Goal: Transaction & Acquisition: Download file/media

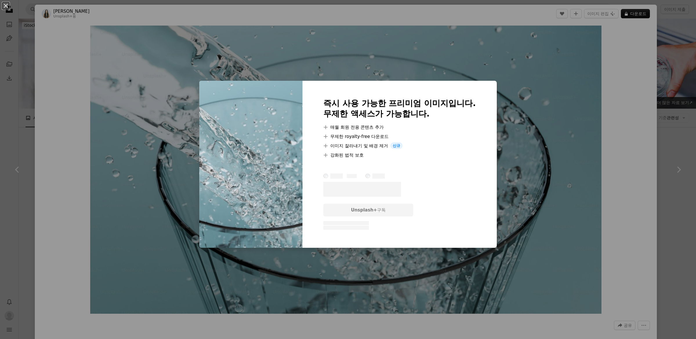
scroll to position [55, 0]
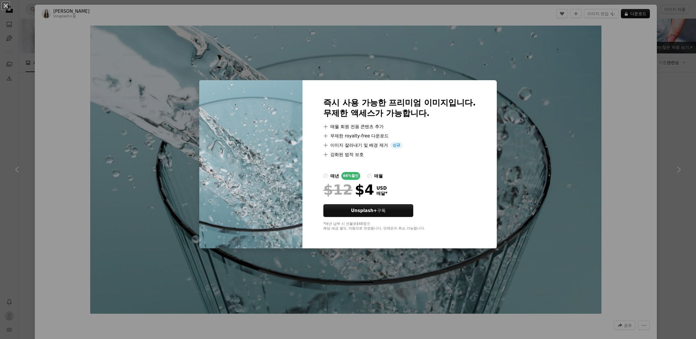
click at [661, 125] on div "An X shape 즉시 사용 가능한 프리미엄 이미지입니다. 무제한 액세스가 가능합니다. A plus sign 매월 회원 전용 콘텐츠 추가 A…" at bounding box center [348, 169] width 696 height 339
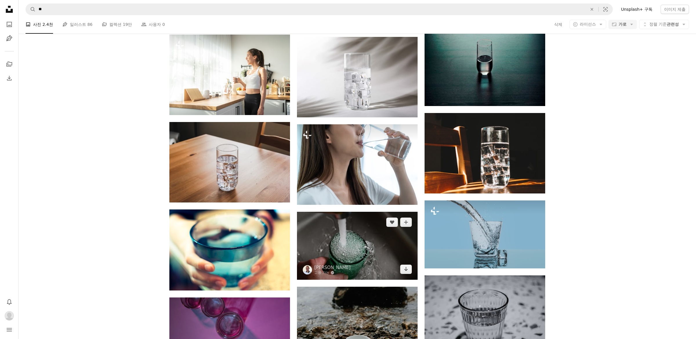
scroll to position [450, 0]
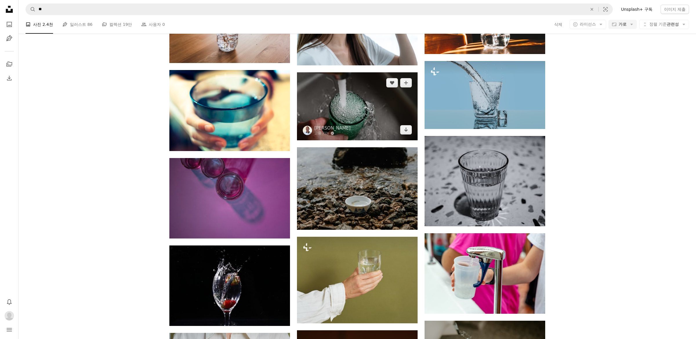
click at [361, 109] on img at bounding box center [357, 106] width 121 height 68
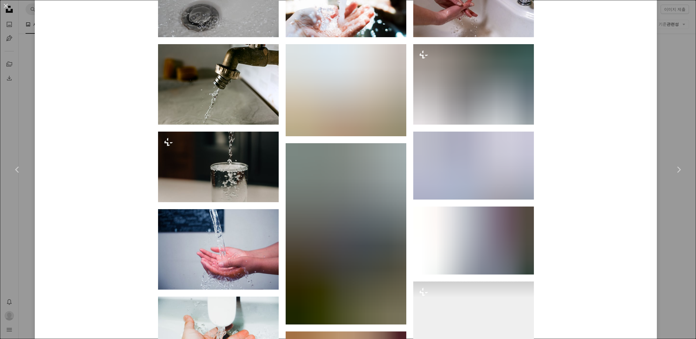
scroll to position [605, 0]
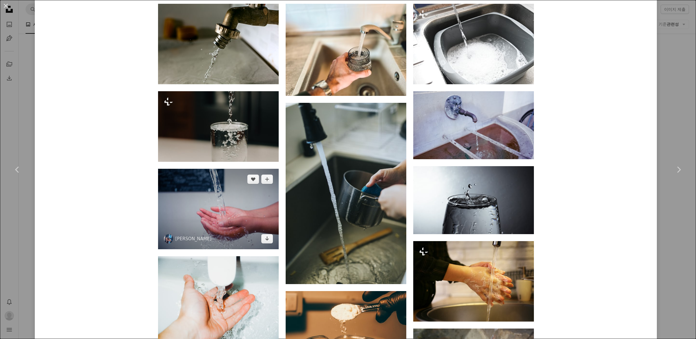
click at [237, 205] on img at bounding box center [218, 209] width 121 height 80
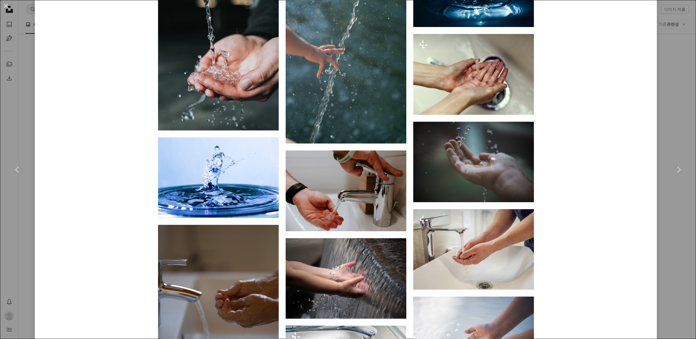
scroll to position [706, 0]
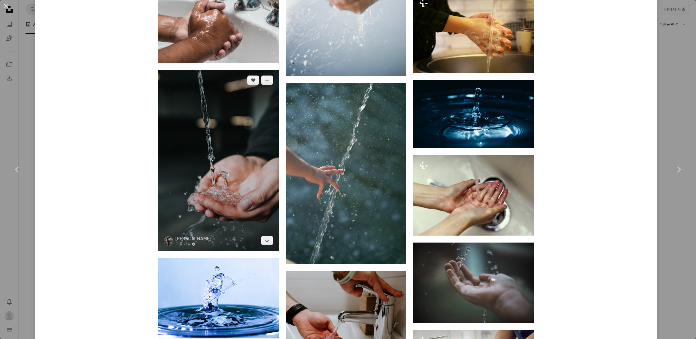
click at [234, 155] on img at bounding box center [218, 160] width 121 height 181
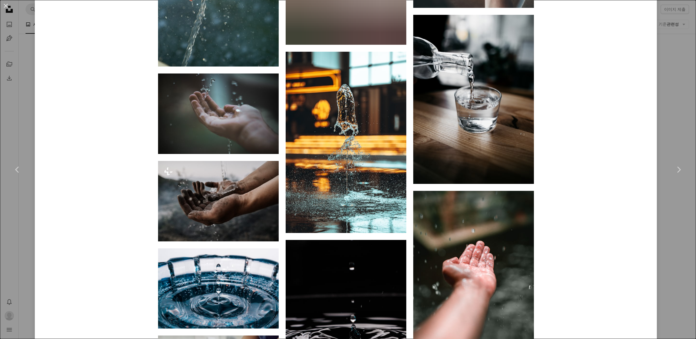
scroll to position [2034, 0]
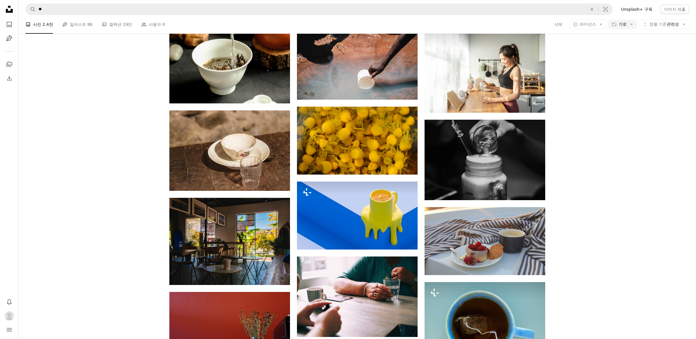
scroll to position [1270, 0]
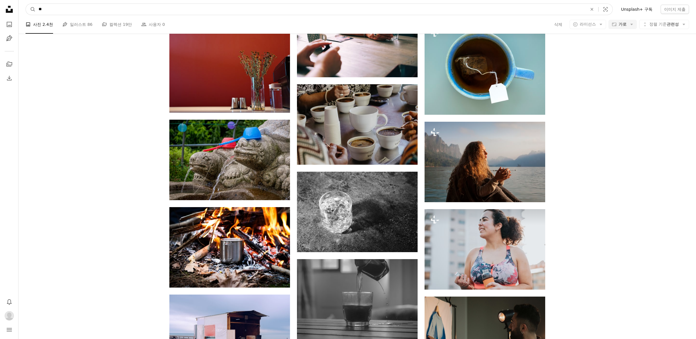
click at [164, 6] on input "**" at bounding box center [311, 9] width 550 height 11
type input "*****"
click button "A magnifying glass" at bounding box center [31, 9] width 10 height 11
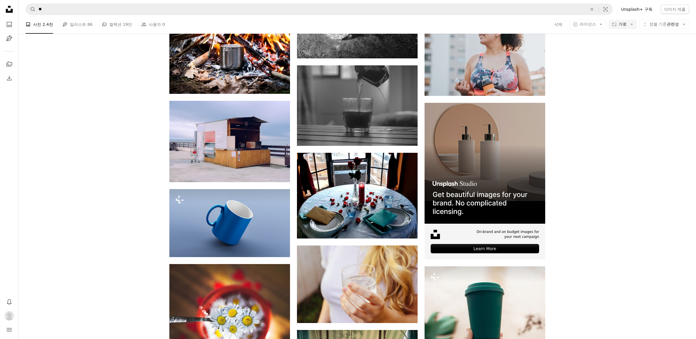
scroll to position [1664, 0]
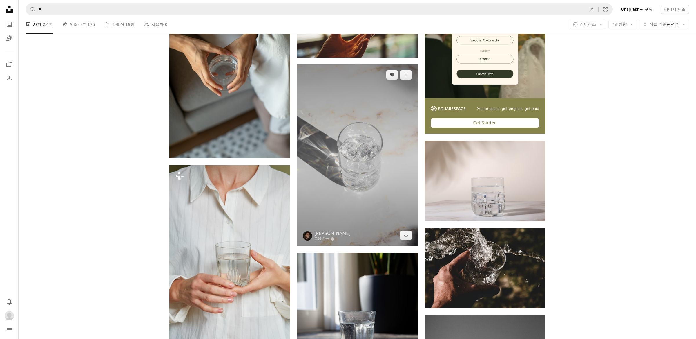
scroll to position [142, 0]
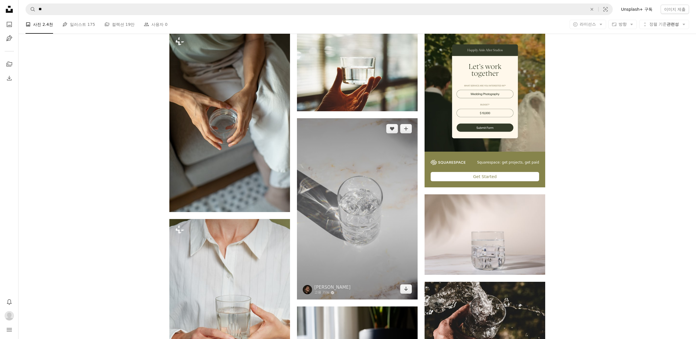
click at [369, 183] on img at bounding box center [357, 208] width 121 height 181
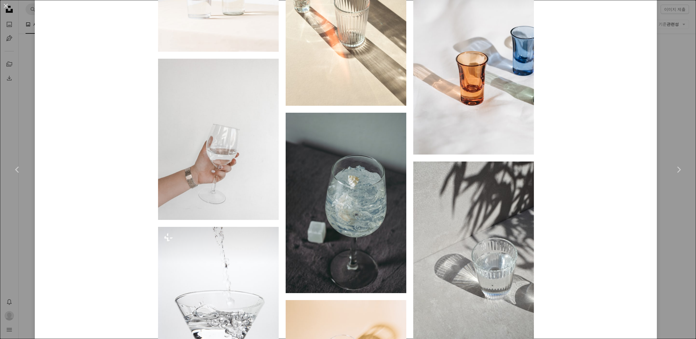
scroll to position [1140, 0]
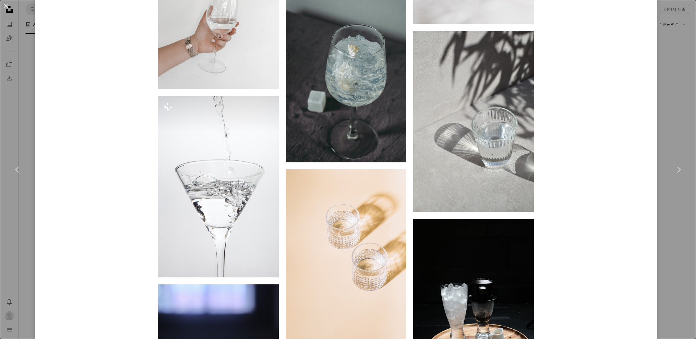
click at [669, 81] on div "An X shape Chevron left Chevron right [PERSON_NAME] 고용 가능 A checkmark inside of…" at bounding box center [348, 169] width 696 height 339
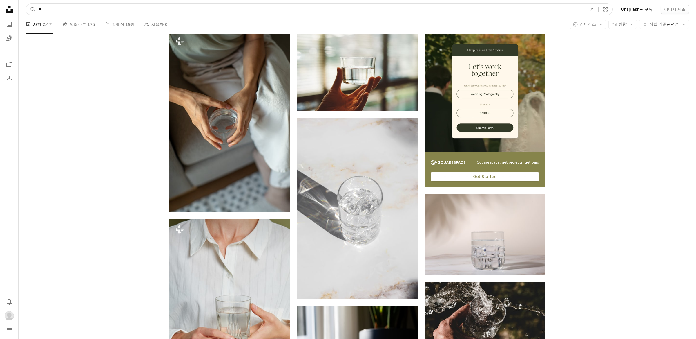
click at [267, 13] on input "**" at bounding box center [311, 9] width 550 height 11
type input "**"
click button "A magnifying glass" at bounding box center [31, 9] width 10 height 11
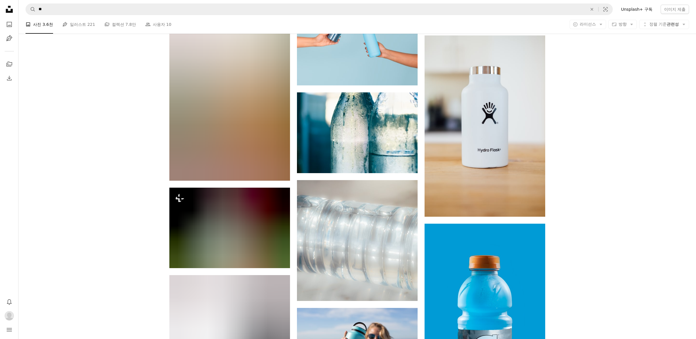
scroll to position [3530, 0]
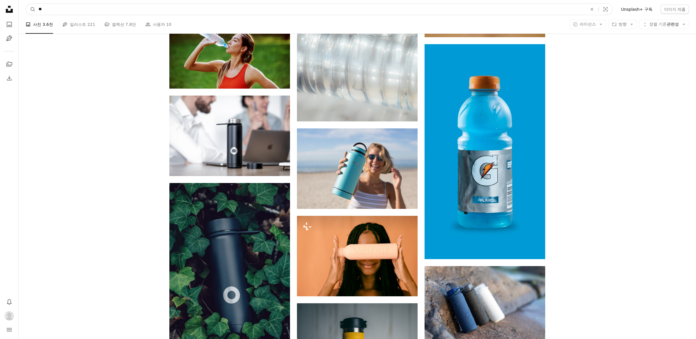
click at [36, 9] on input "**" at bounding box center [311, 9] width 550 height 11
type input "*****"
click button "A magnifying glass" at bounding box center [31, 9] width 10 height 11
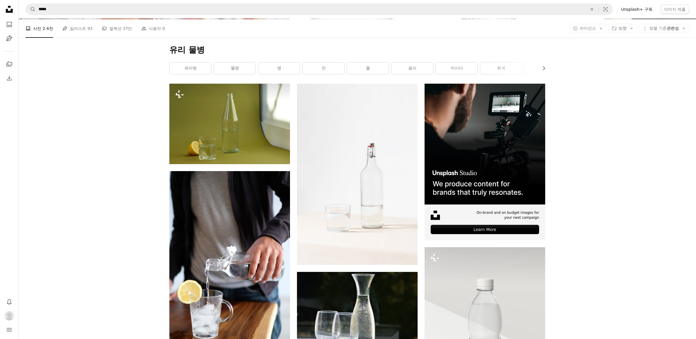
scroll to position [80, 0]
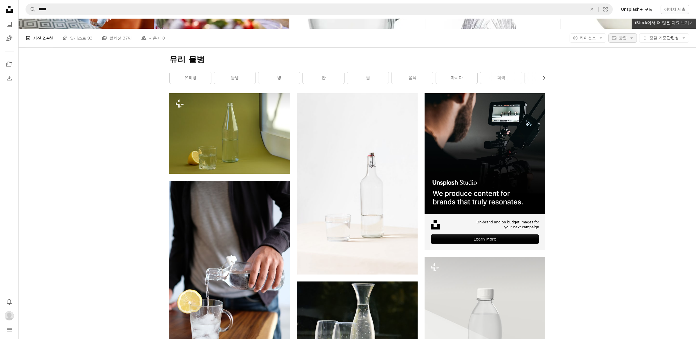
click at [624, 41] on span "방향" at bounding box center [623, 38] width 8 height 6
click at [633, 73] on span "가로" at bounding box center [642, 74] width 35 height 6
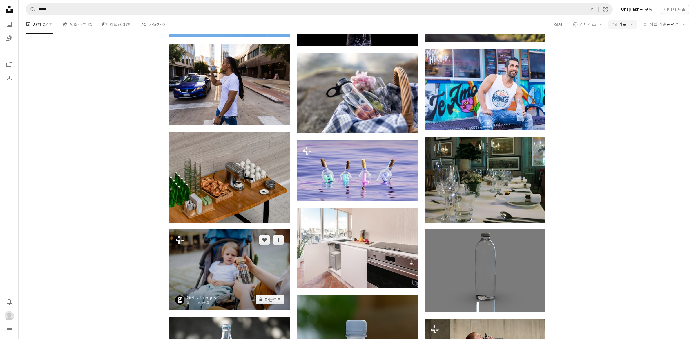
scroll to position [1091, 0]
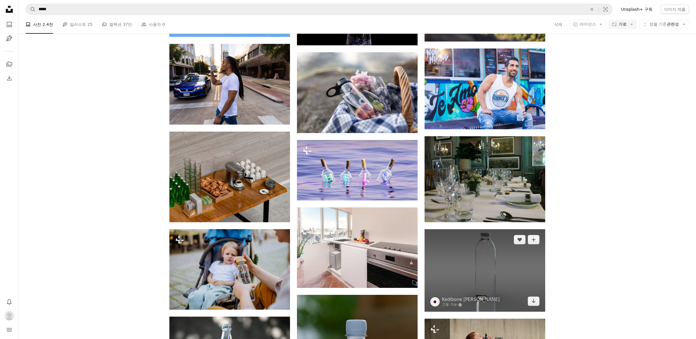
click at [470, 234] on img at bounding box center [485, 270] width 121 height 83
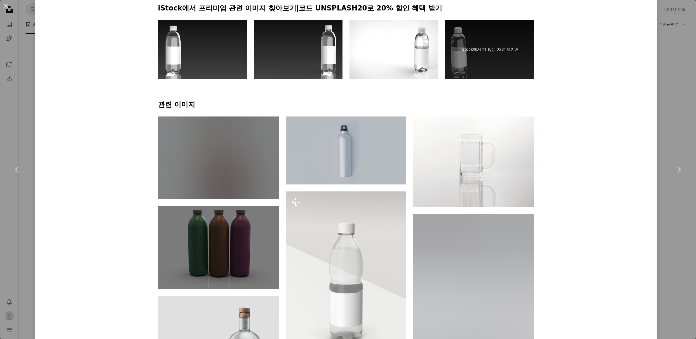
scroll to position [463, 0]
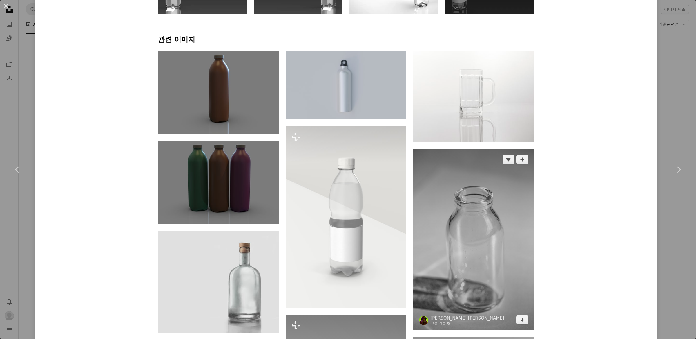
click at [488, 237] on img at bounding box center [473, 239] width 121 height 181
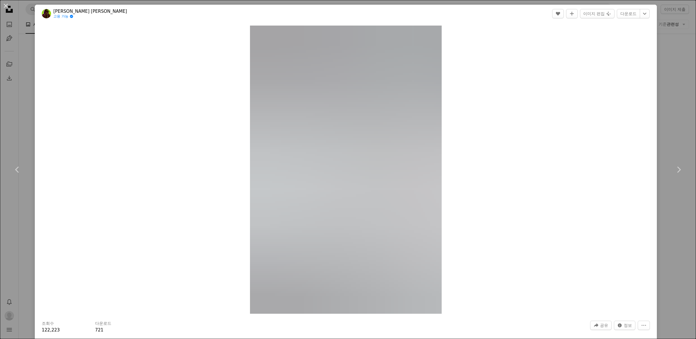
scroll to position [4, 0]
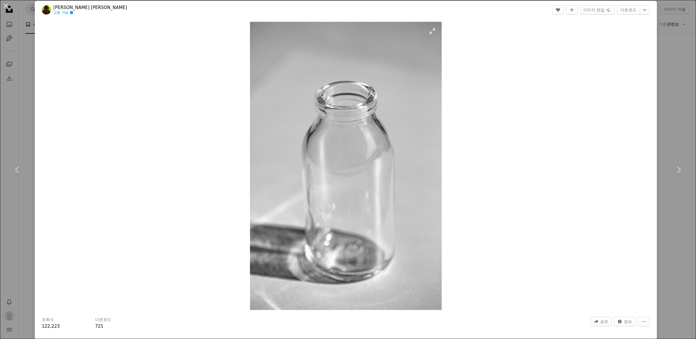
click at [368, 132] on img "이 이미지 확대" at bounding box center [346, 166] width 192 height 288
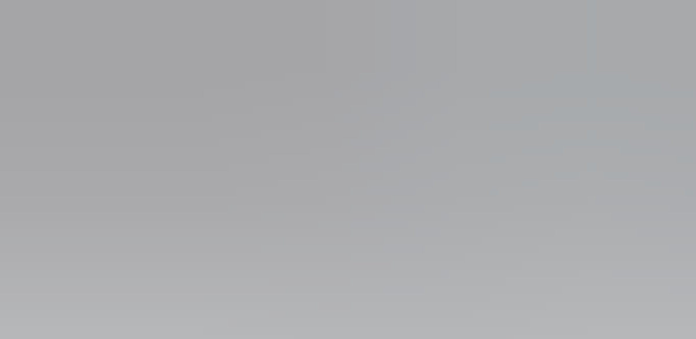
scroll to position [353, 0]
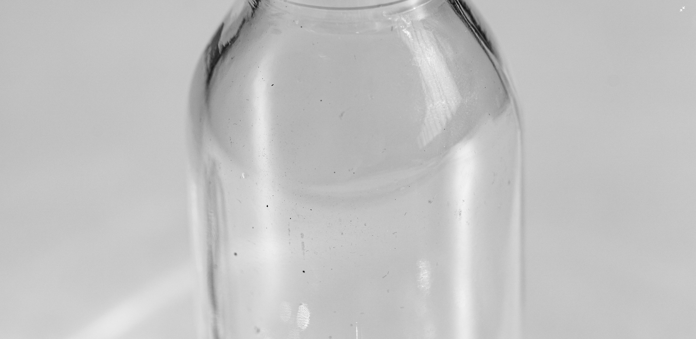
click at [647, 46] on img "이 이미지 축소" at bounding box center [348, 168] width 697 height 1045
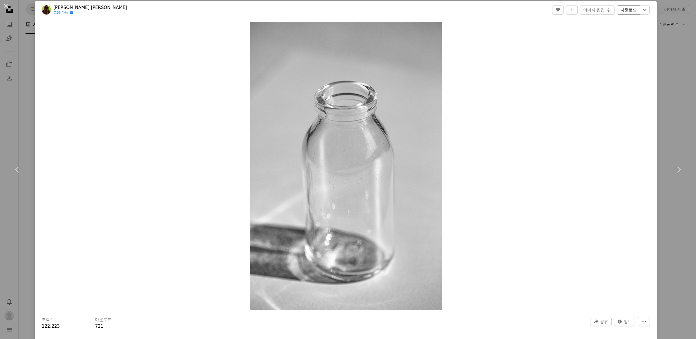
click at [634, 11] on link "다운로드" at bounding box center [628, 9] width 23 height 9
